Goal: Information Seeking & Learning: Learn about a topic

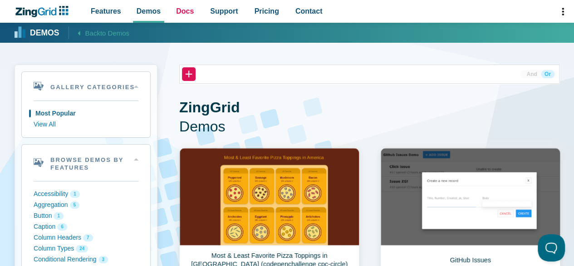
click at [179, 10] on span "Docs" at bounding box center [185, 11] width 18 height 12
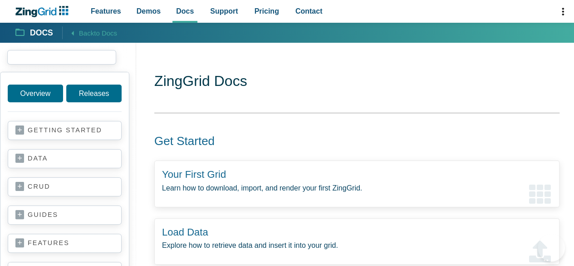
click at [42, 59] on input "search input" at bounding box center [61, 57] width 109 height 15
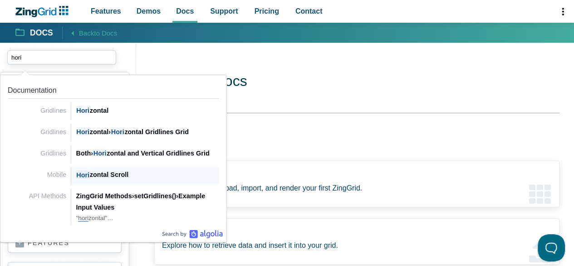
click at [118, 173] on div "Hori zontal Scroll" at bounding box center [147, 174] width 143 height 11
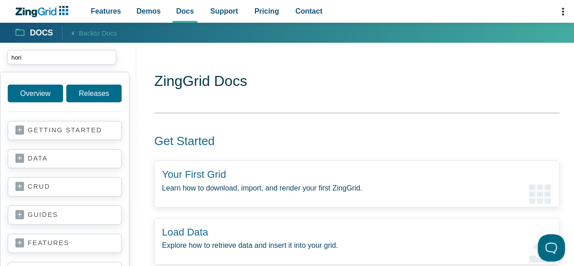
type input "hori"
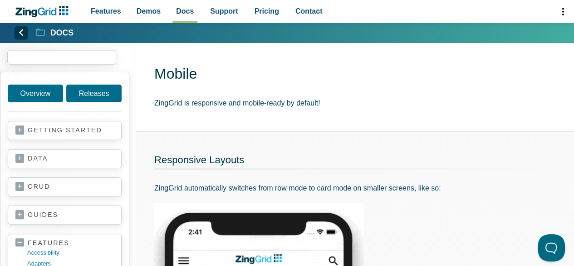
click at [55, 54] on input "search input" at bounding box center [61, 57] width 109 height 15
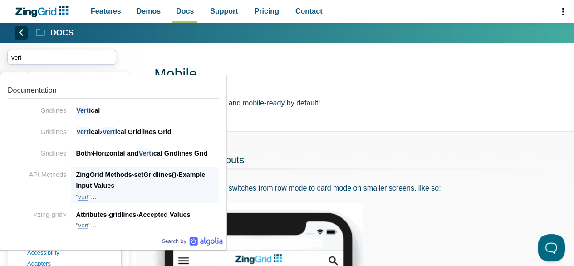
scroll to position [91, 0]
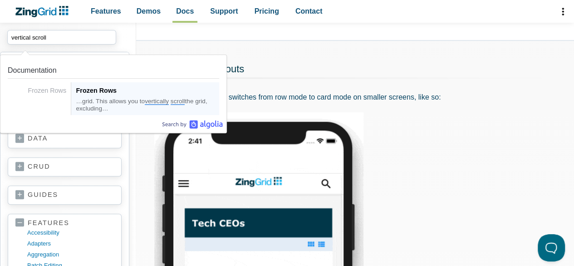
click at [150, 98] on span "vertically" at bounding box center [157, 101] width 24 height 7
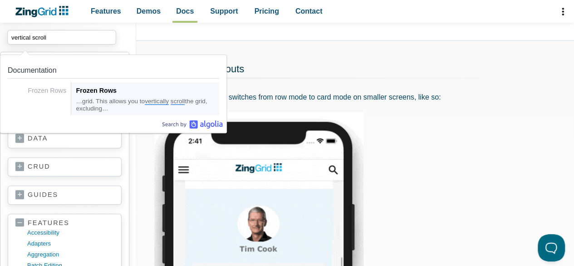
type input "vertical scroll"
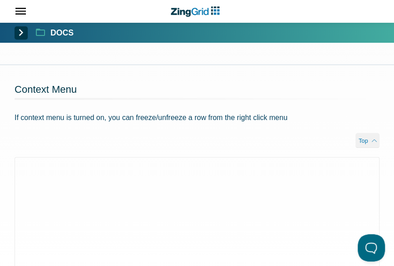
scroll to position [454, 0]
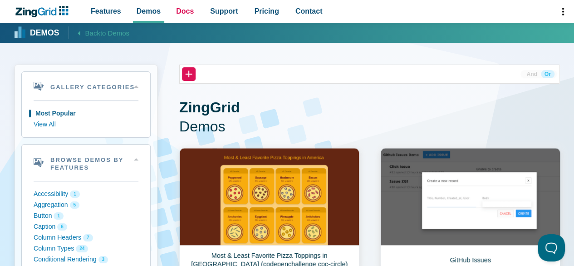
click at [182, 11] on span "Docs" at bounding box center [185, 11] width 18 height 12
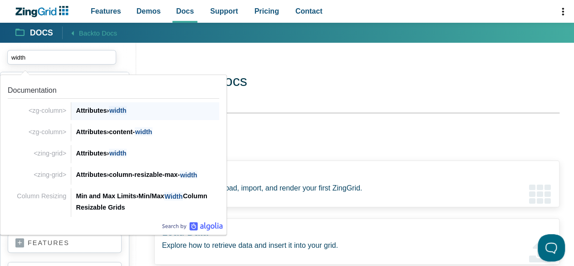
click at [100, 112] on div "Attributes › width" at bounding box center [147, 110] width 143 height 11
type input "width"
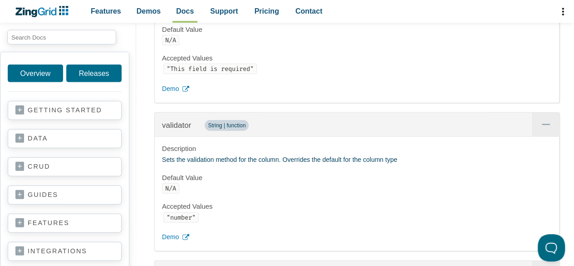
scroll to position [20124, 0]
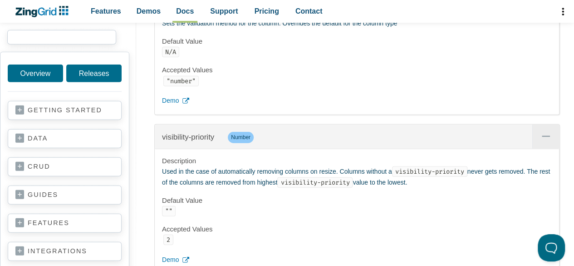
click at [56, 37] on input "search input" at bounding box center [61, 37] width 109 height 15
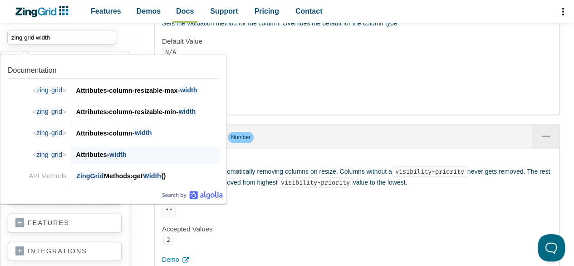
click at [116, 153] on span "width" at bounding box center [118, 154] width 18 height 9
type input "zing grid width"
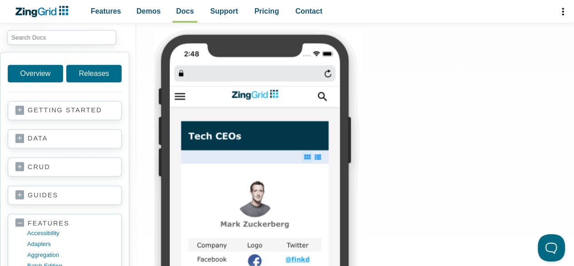
scroll to position [608, 0]
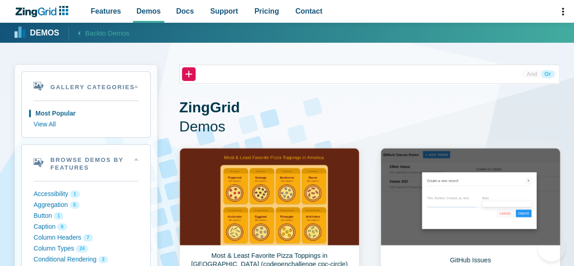
click at [182, 10] on span "Docs" at bounding box center [185, 11] width 18 height 12
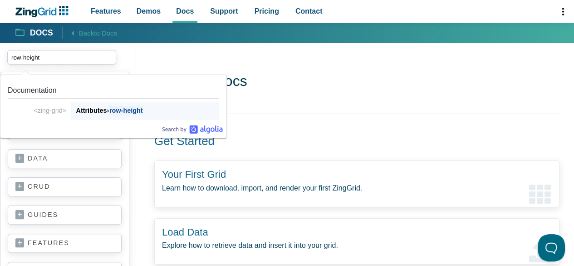
click at [125, 109] on span "row-height" at bounding box center [126, 110] width 34 height 9
type input "row-height"
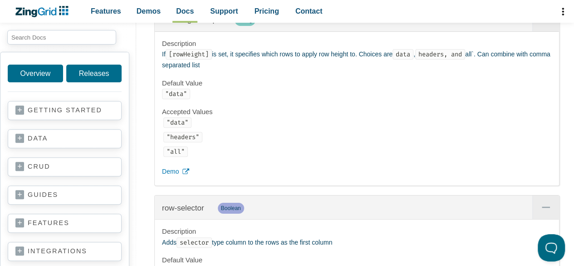
scroll to position [17375, 0]
